Goal: Communication & Community: Answer question/provide support

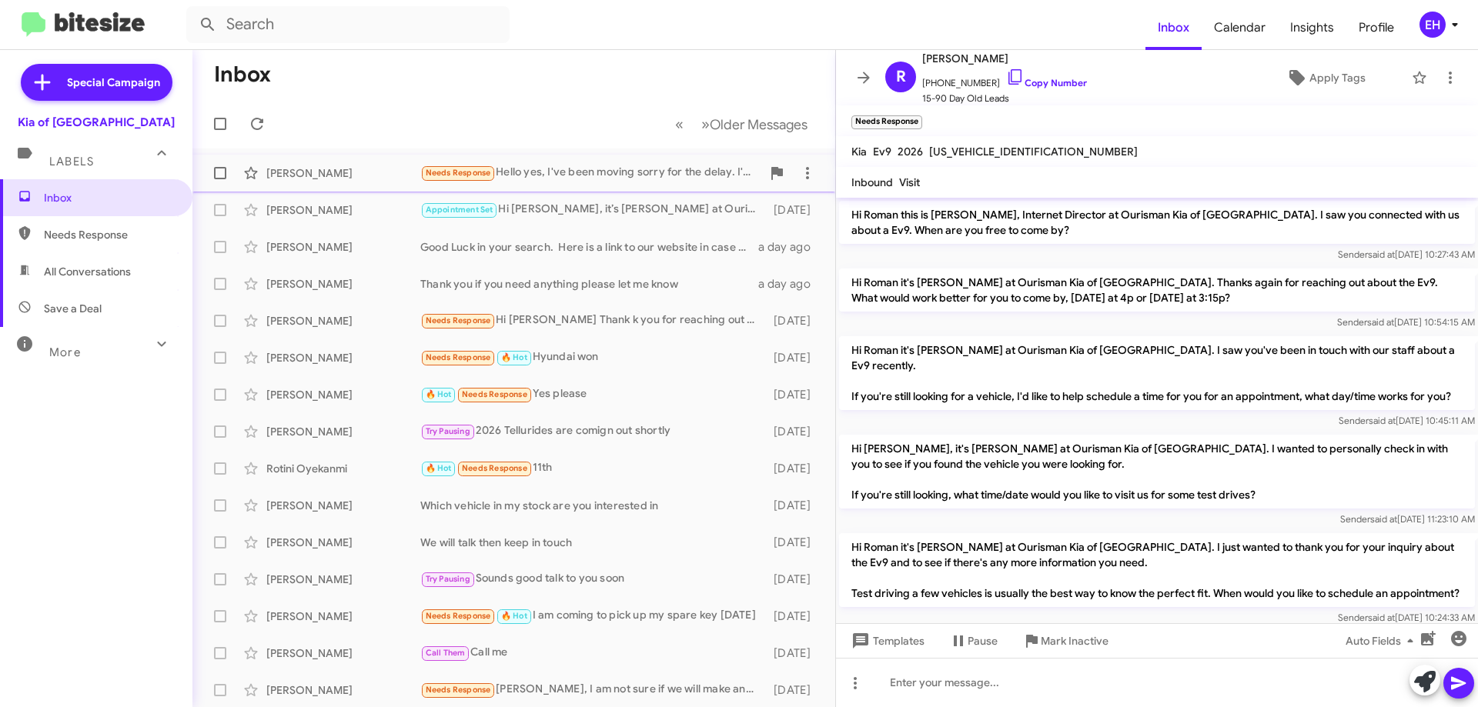
scroll to position [537, 0]
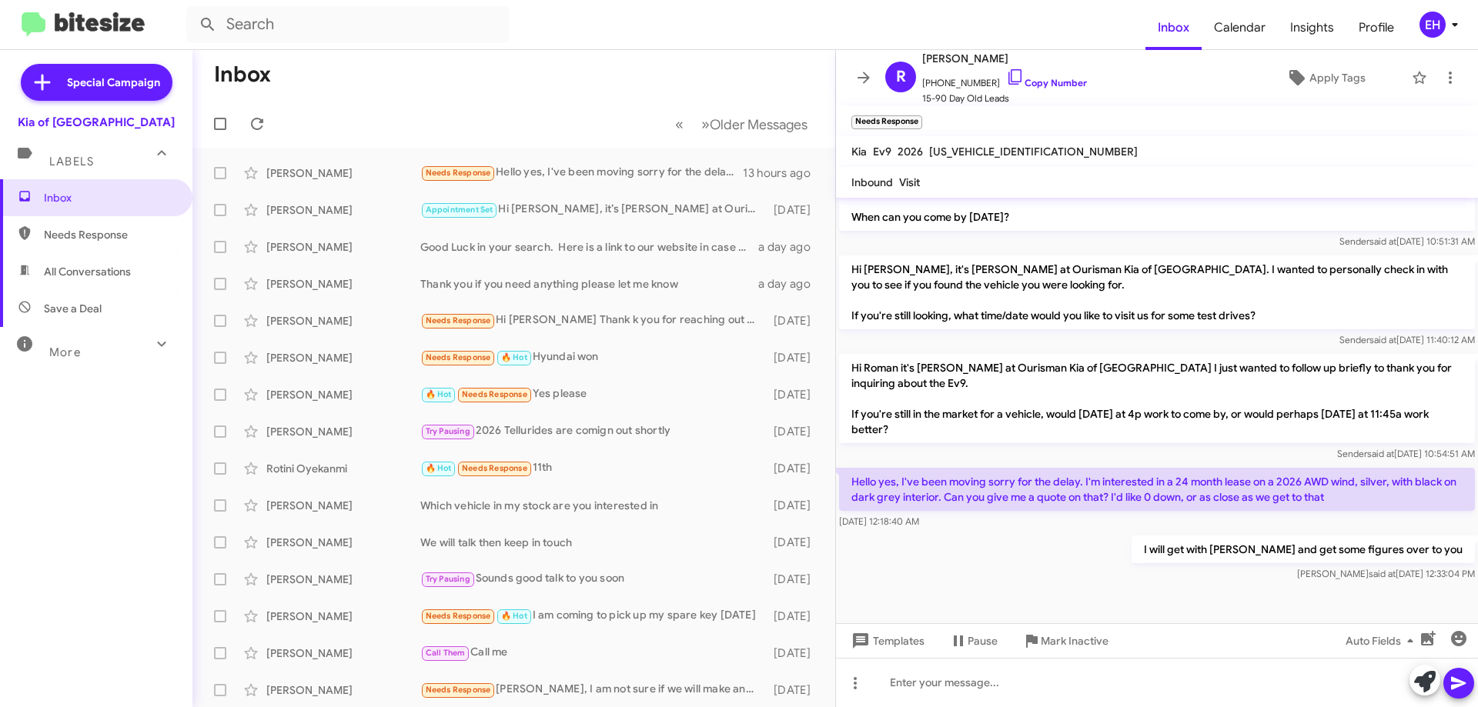
click at [1455, 28] on icon at bounding box center [1455, 24] width 18 height 18
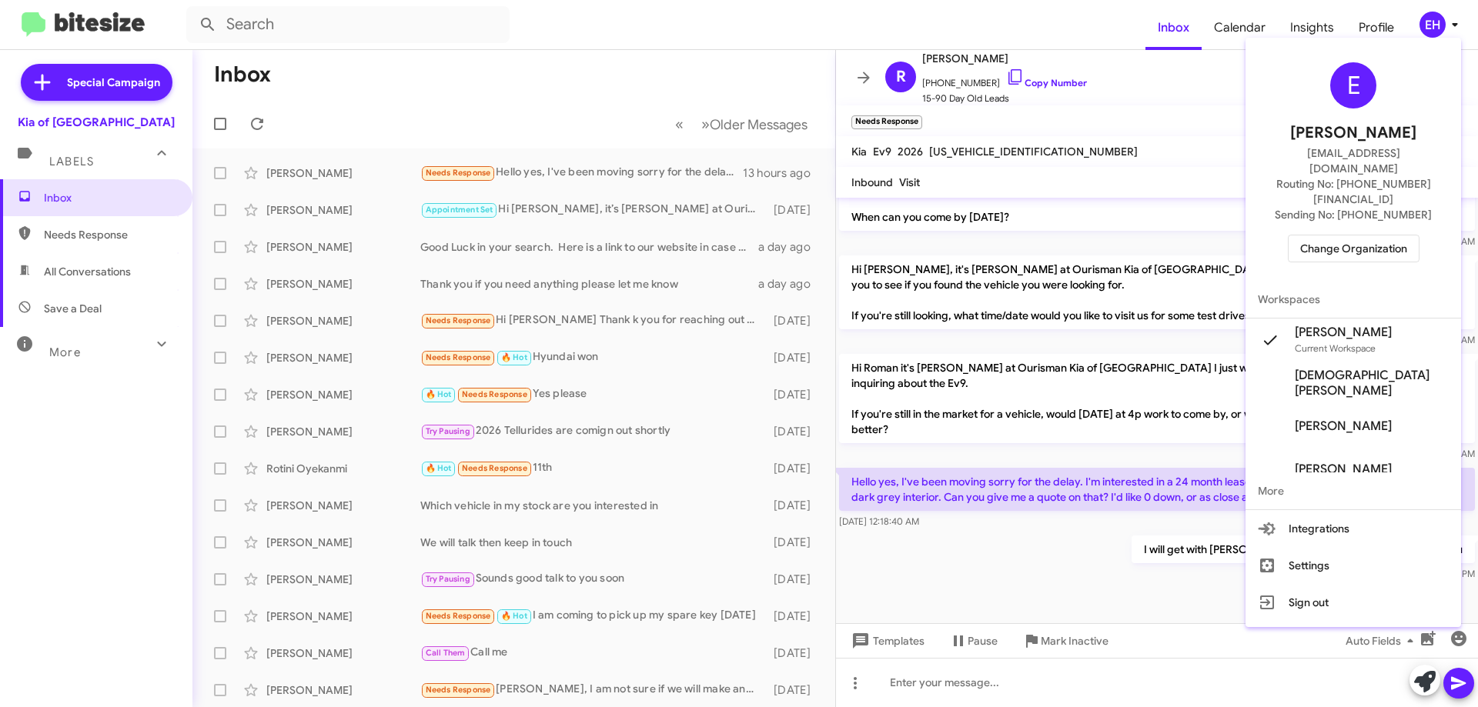
click at [1352, 236] on span "Change Organization" at bounding box center [1353, 249] width 107 height 26
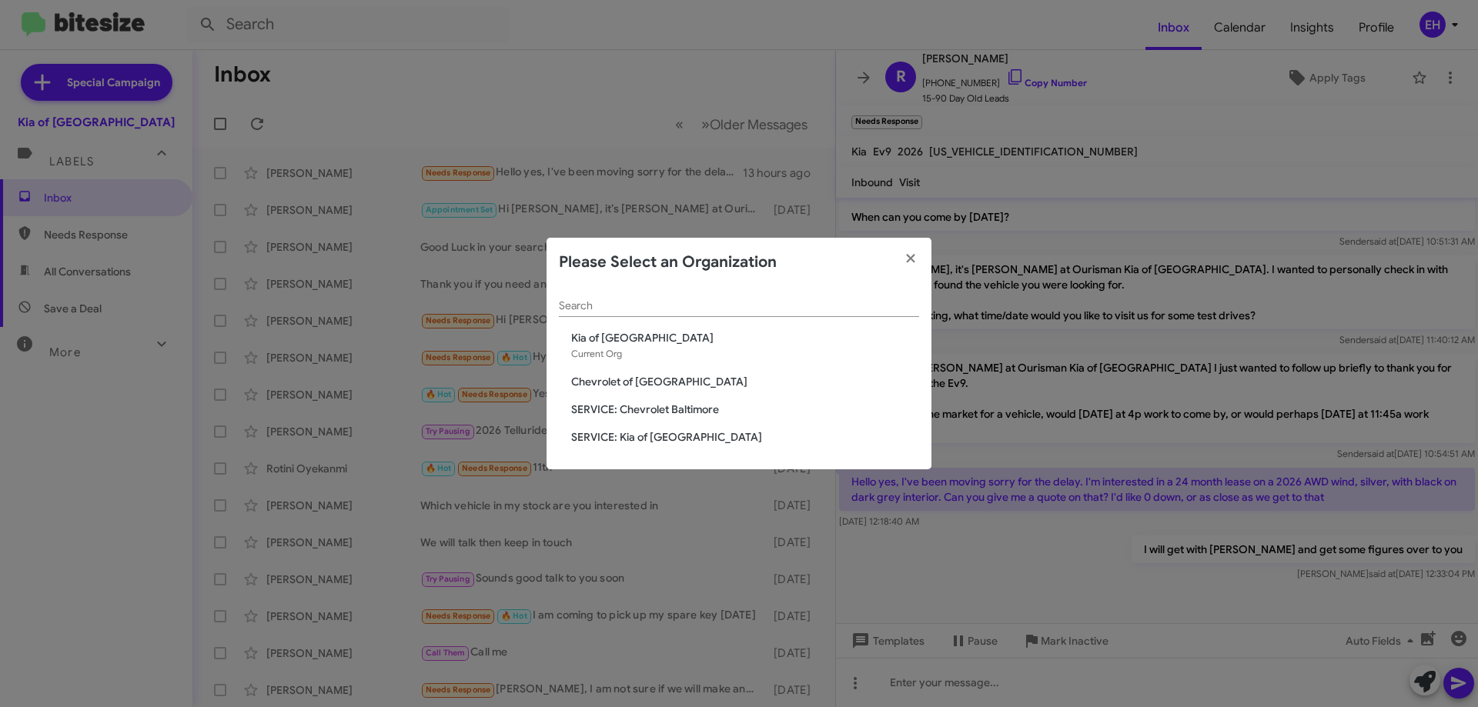
click at [586, 383] on span "Chevrolet of [GEOGRAPHIC_DATA]" at bounding box center [745, 381] width 348 height 15
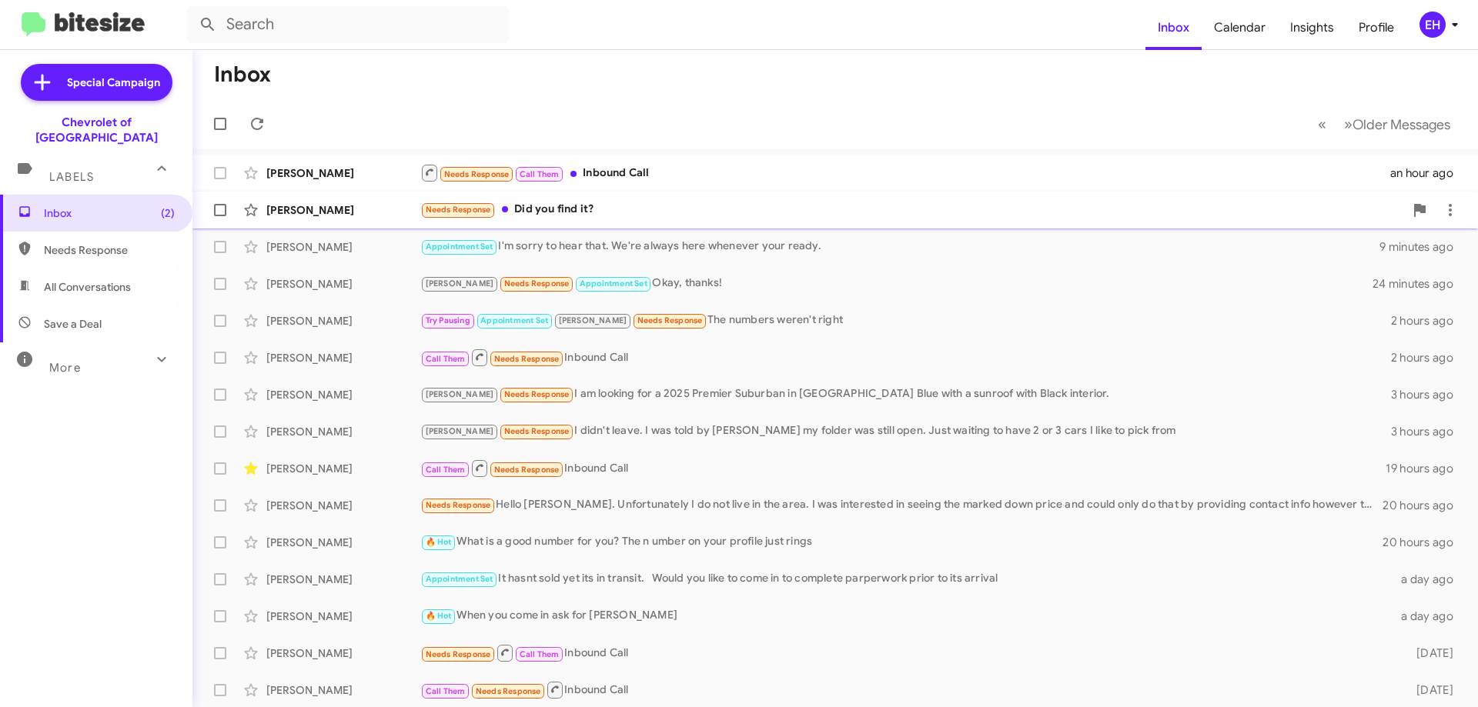
click at [555, 212] on div "Needs Response Did you find it?" at bounding box center [912, 210] width 984 height 18
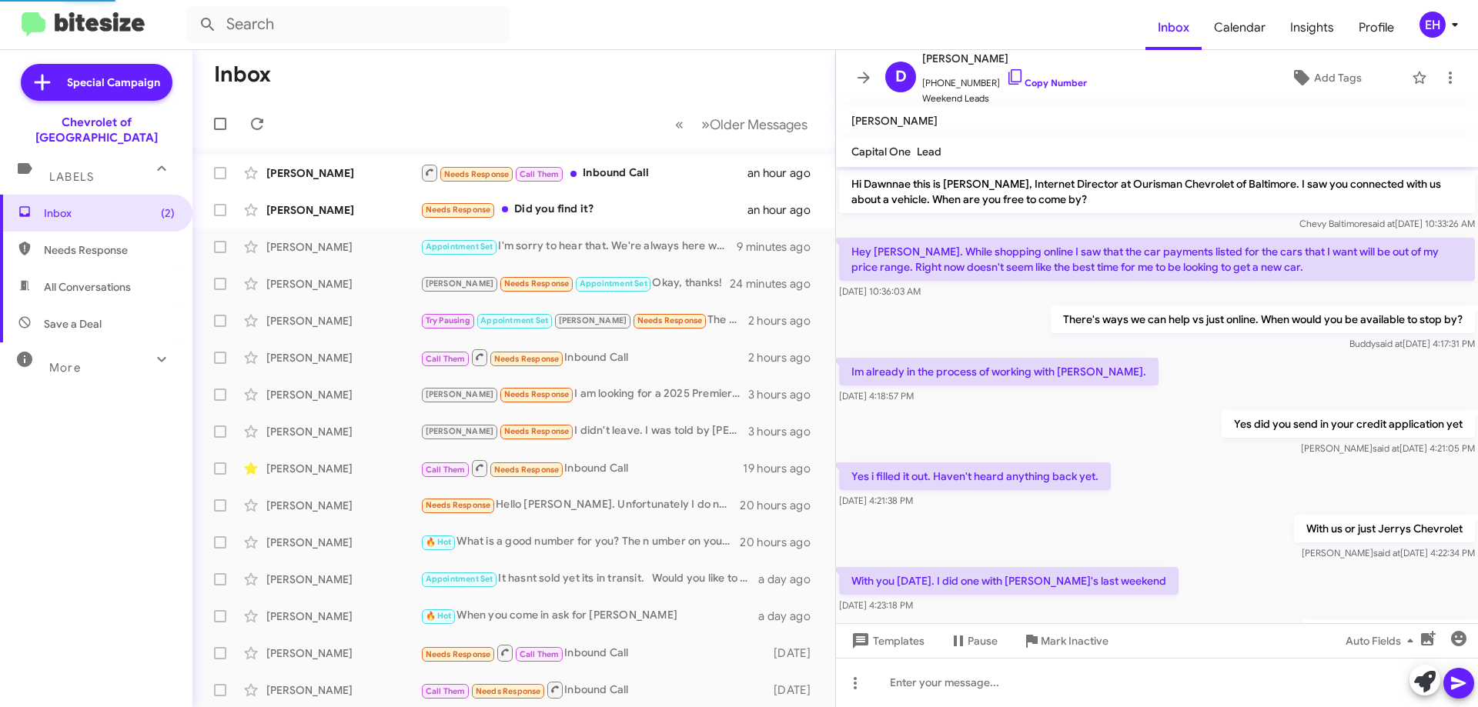
scroll to position [192, 0]
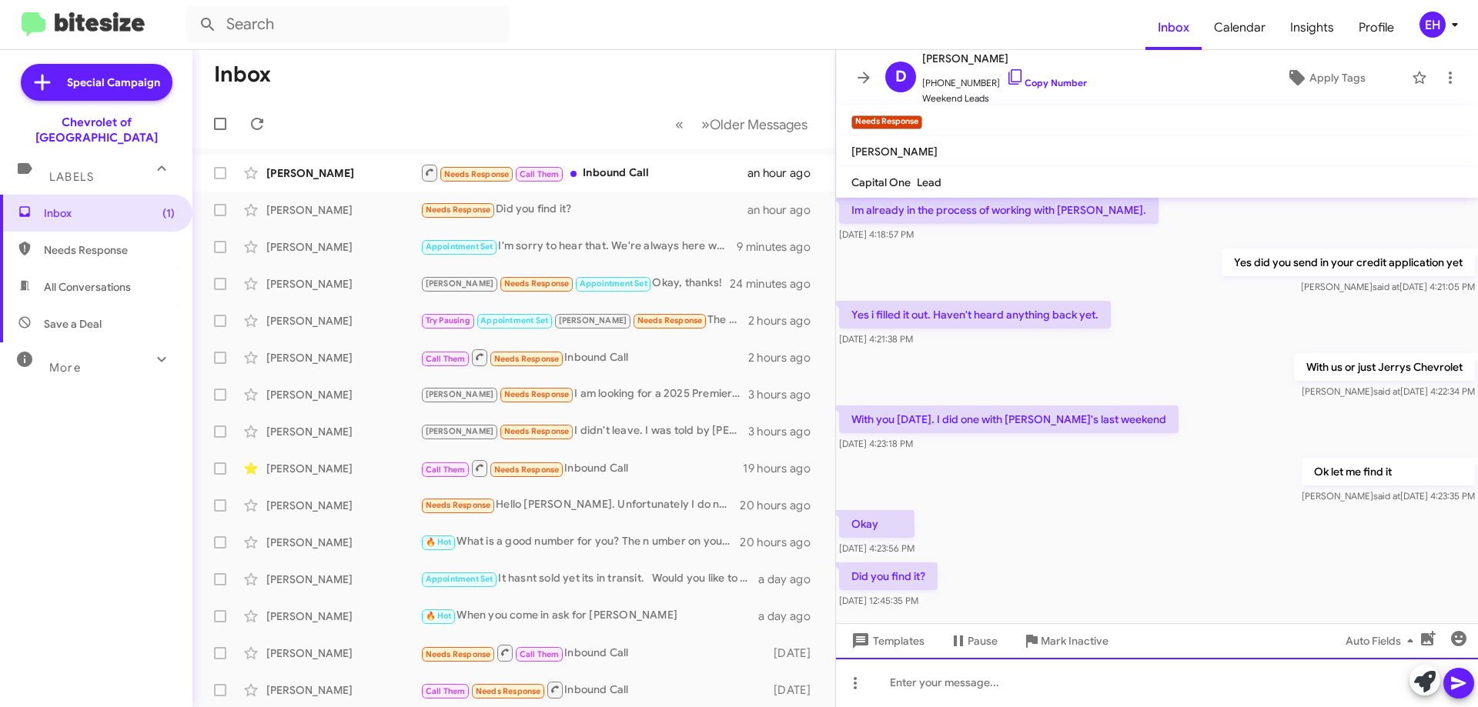
drag, startPoint x: 964, startPoint y: 664, endPoint x: 964, endPoint y: 674, distance: 9.2
click at [964, 673] on div at bounding box center [1157, 682] width 642 height 49
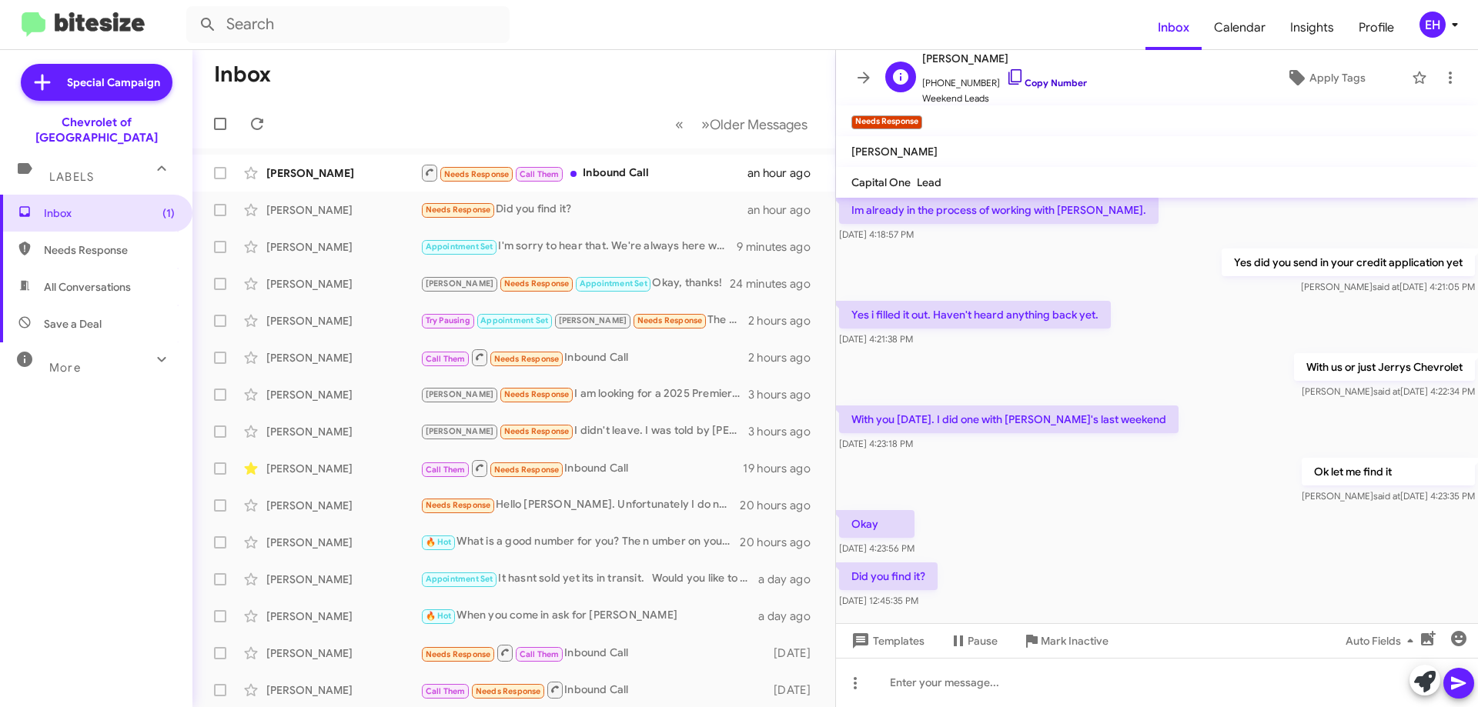
click at [1049, 82] on link "Copy Number" at bounding box center [1046, 83] width 81 height 12
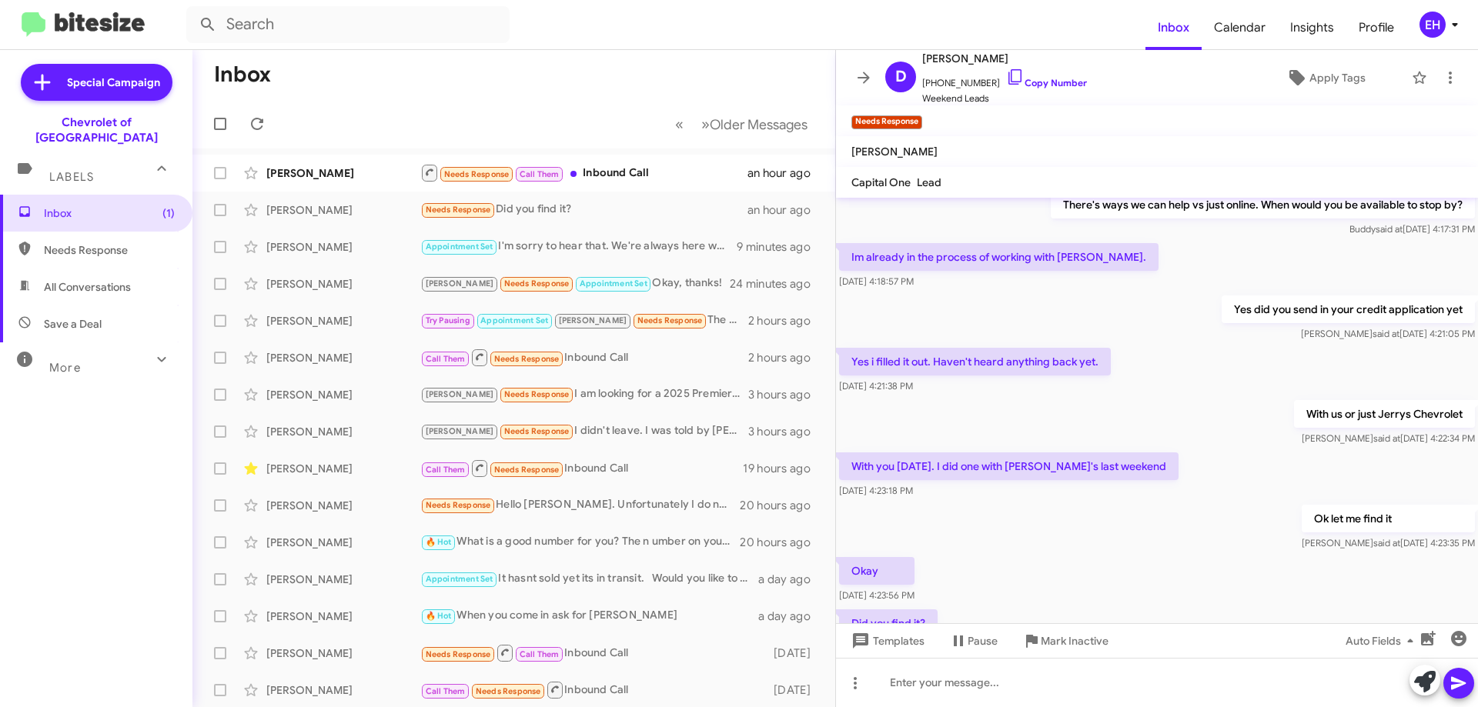
scroll to position [223, 0]
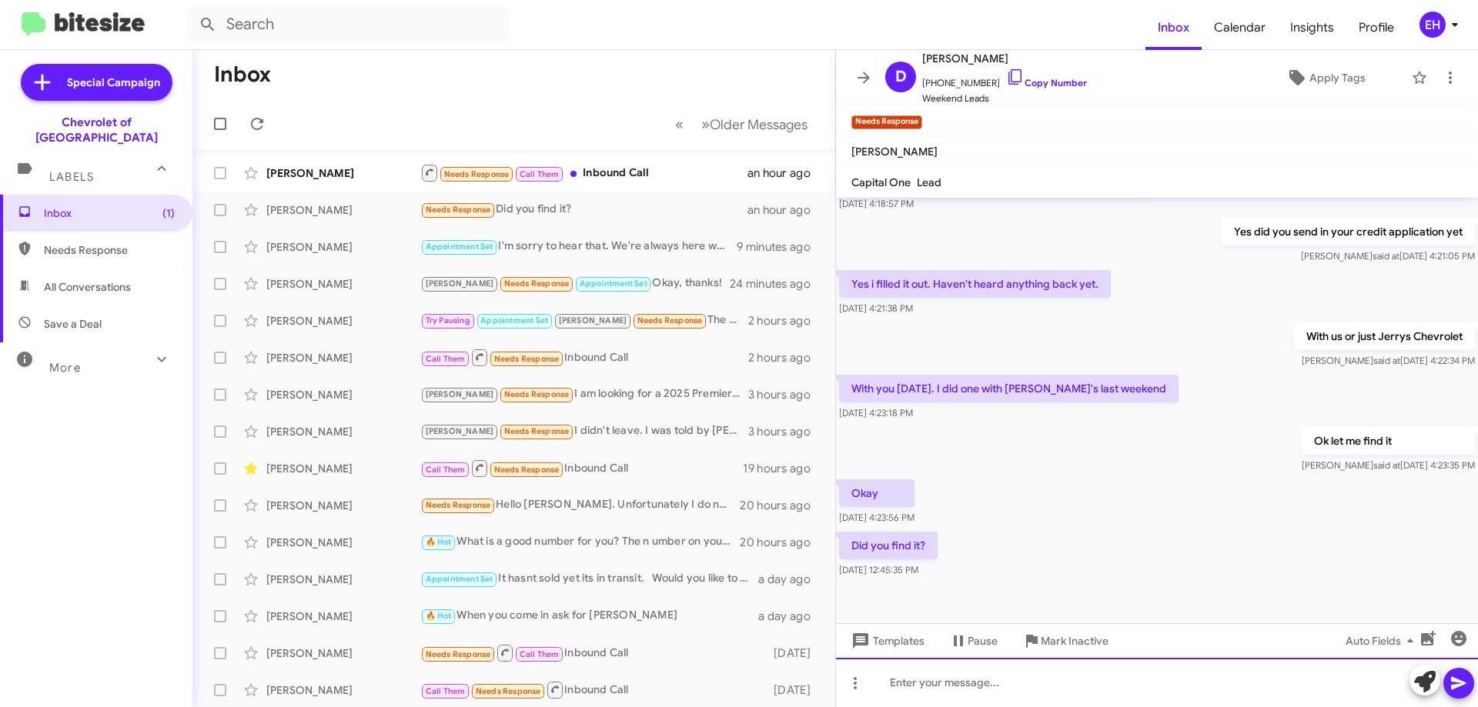
click at [988, 683] on div at bounding box center [1157, 682] width 642 height 49
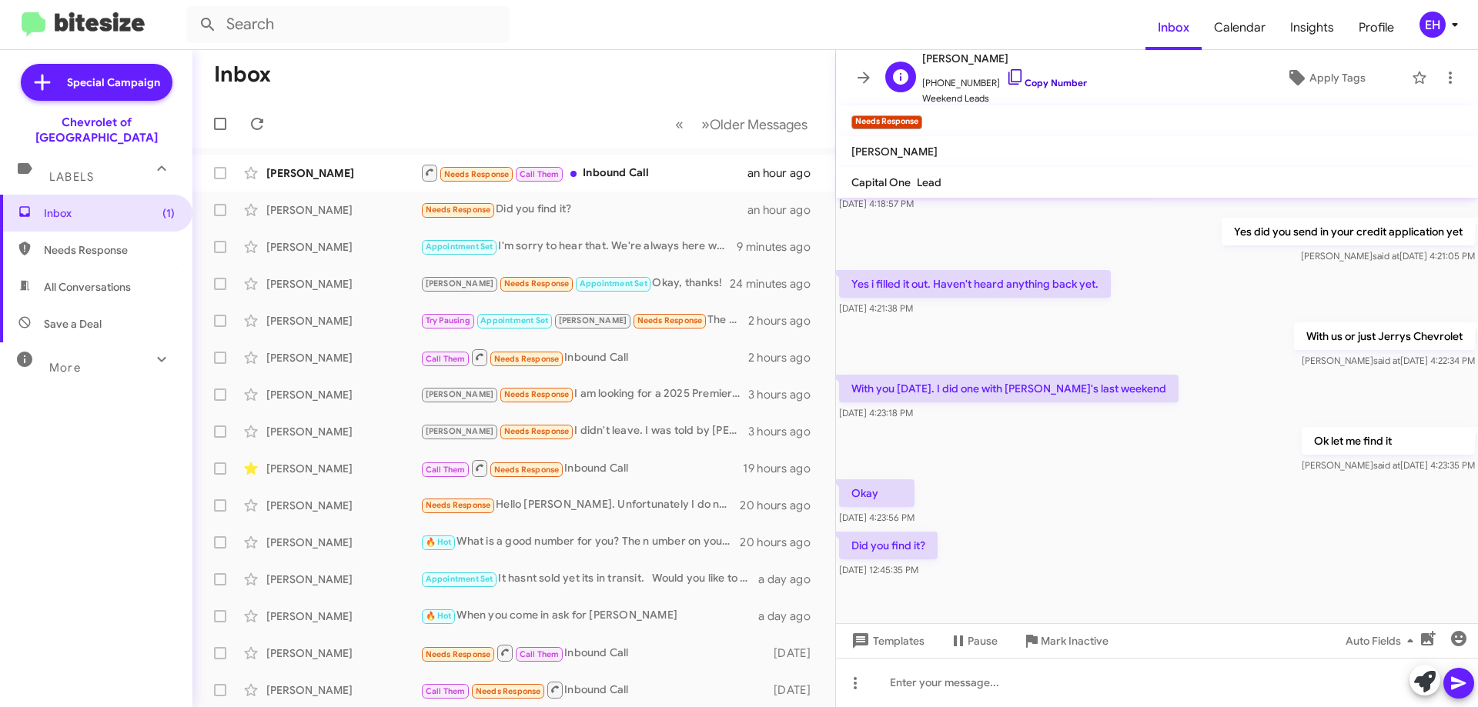
click at [1037, 85] on link "Copy Number" at bounding box center [1046, 83] width 81 height 12
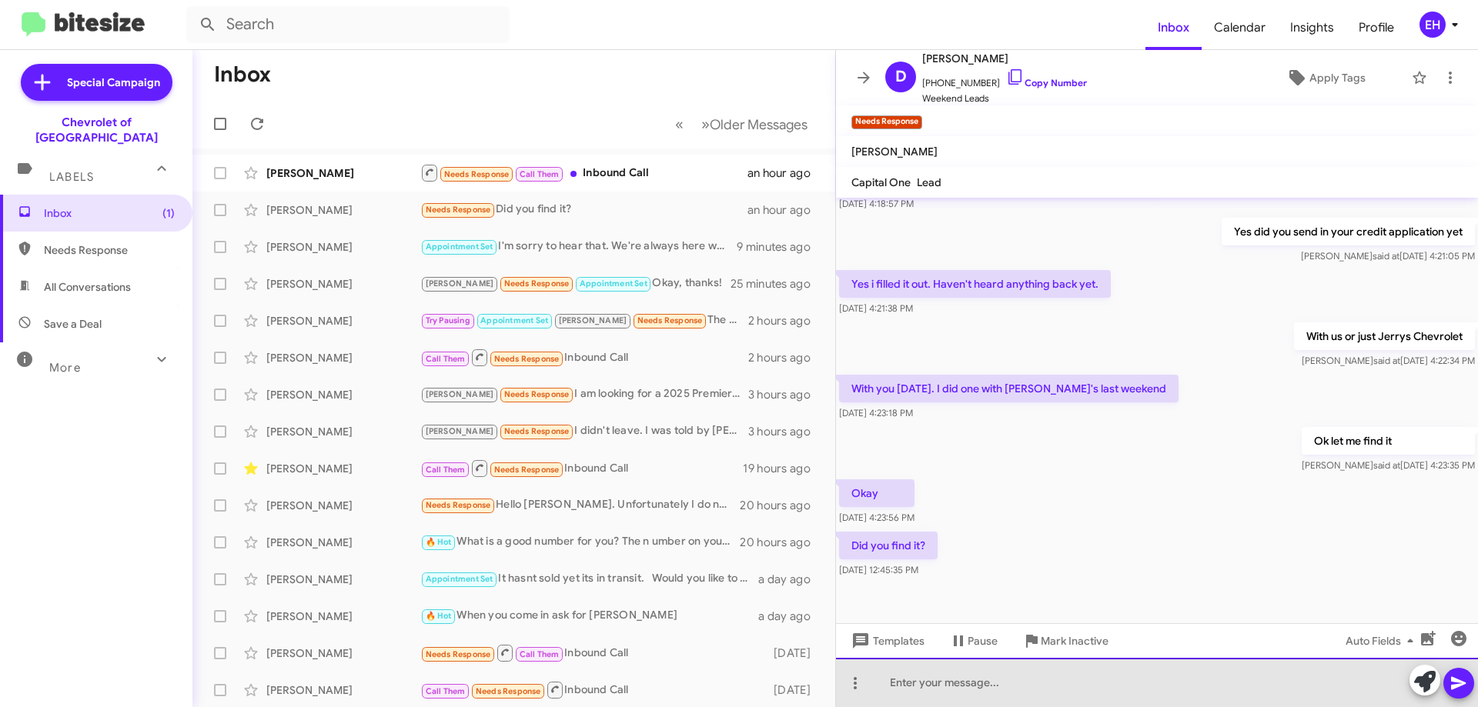
click at [1019, 687] on div at bounding box center [1157, 682] width 642 height 49
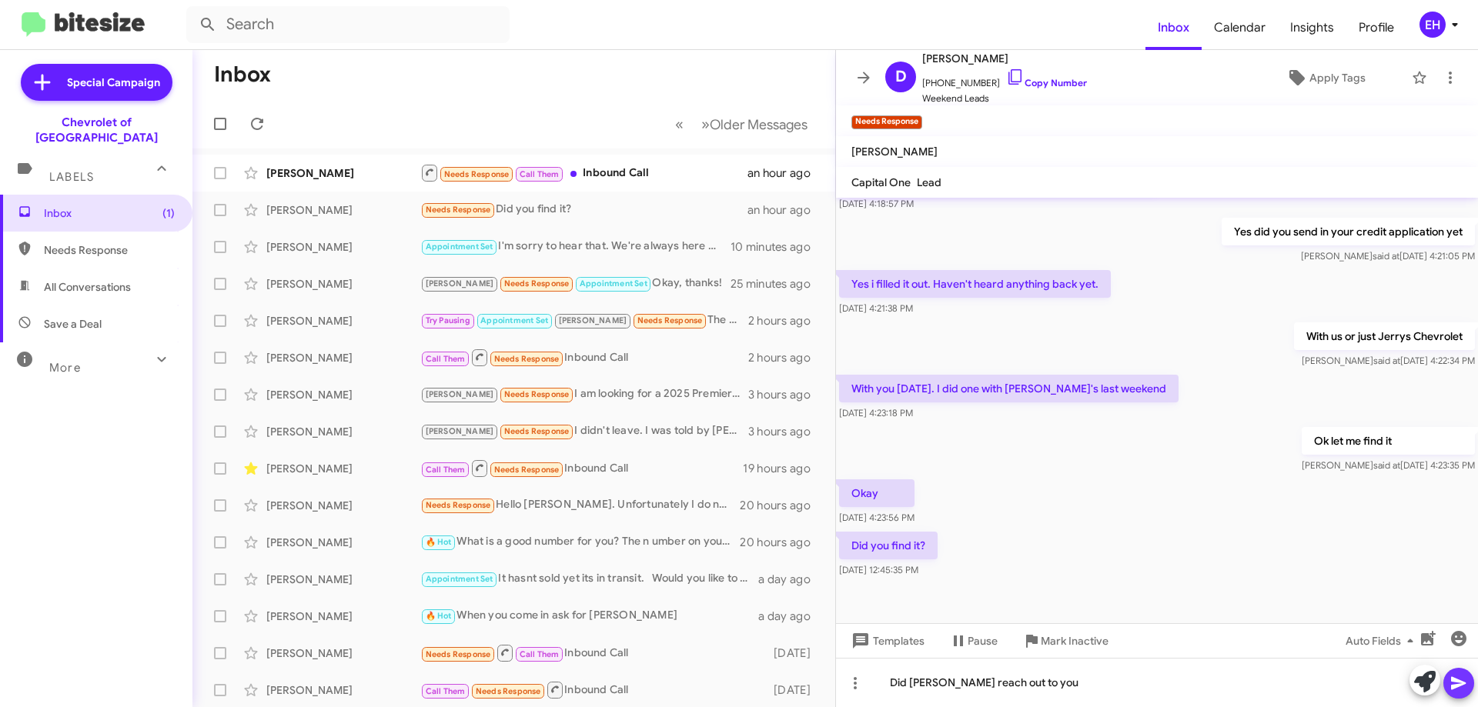
click at [1456, 684] on icon at bounding box center [1458, 683] width 18 height 18
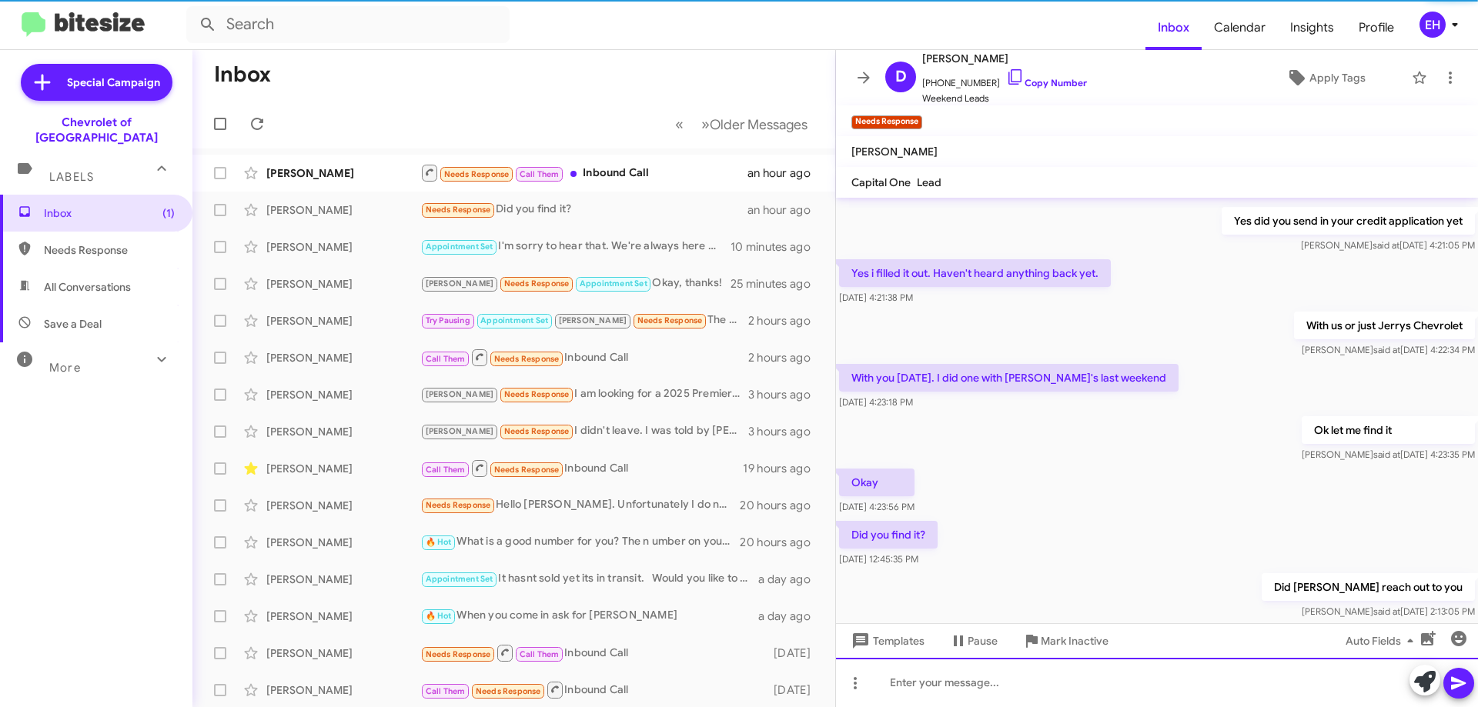
scroll to position [279, 0]
